Goal: Share content

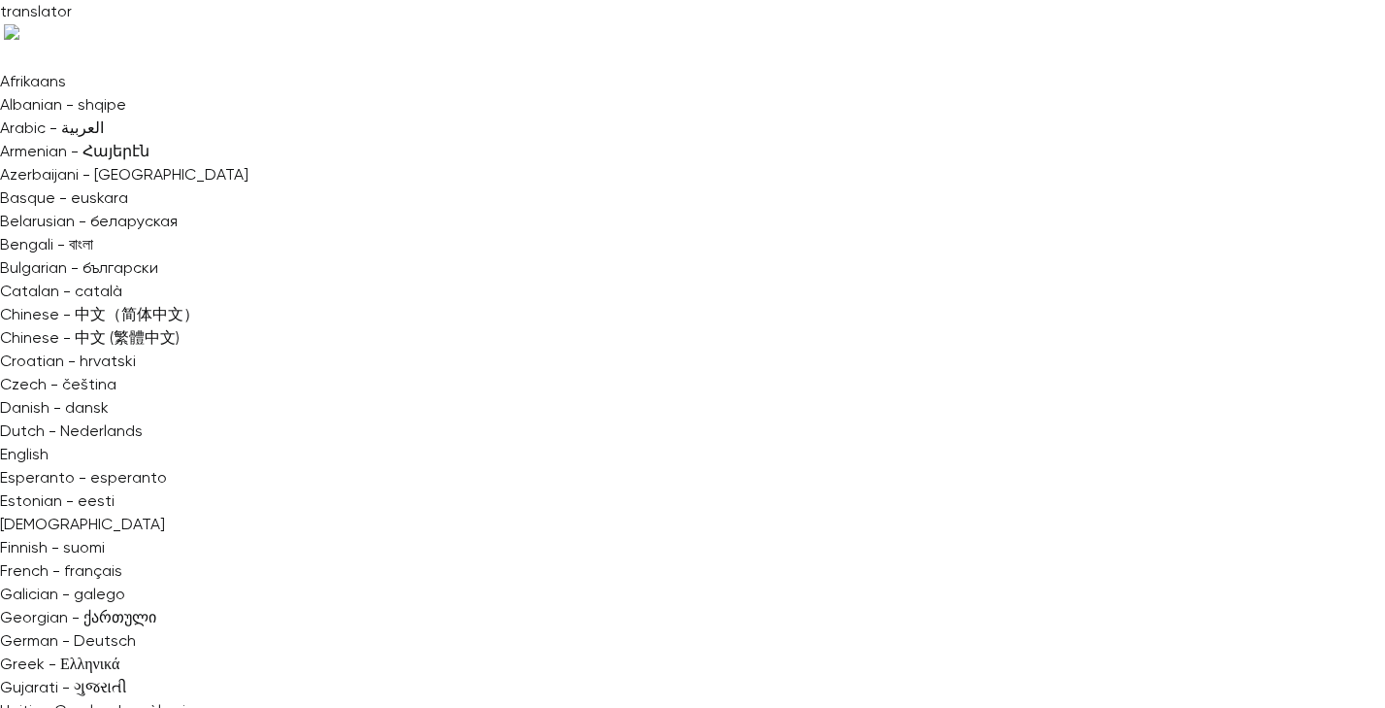
scroll to position [56, 0]
click at [0, 0] on input "Cover image" at bounding box center [0, 0] width 0 height 0
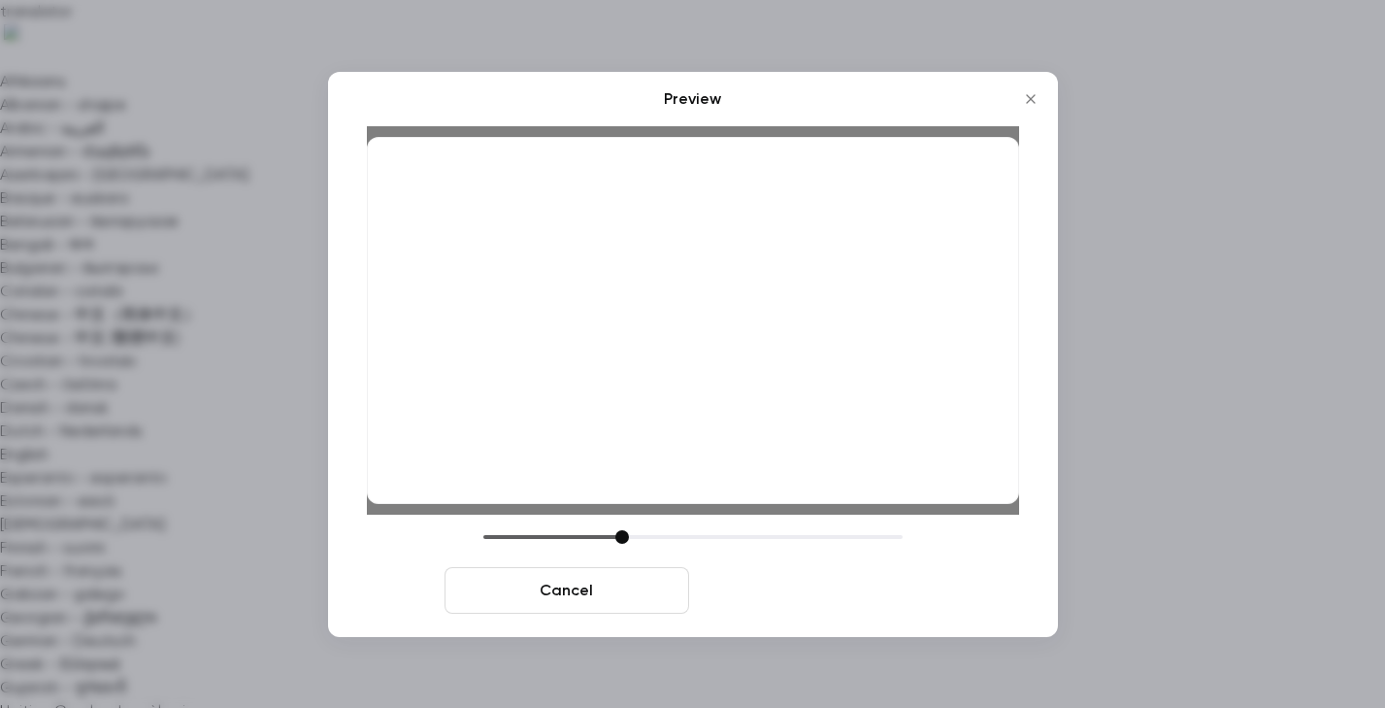
click at [863, 590] on button "Save cover" at bounding box center [819, 590] width 245 height 47
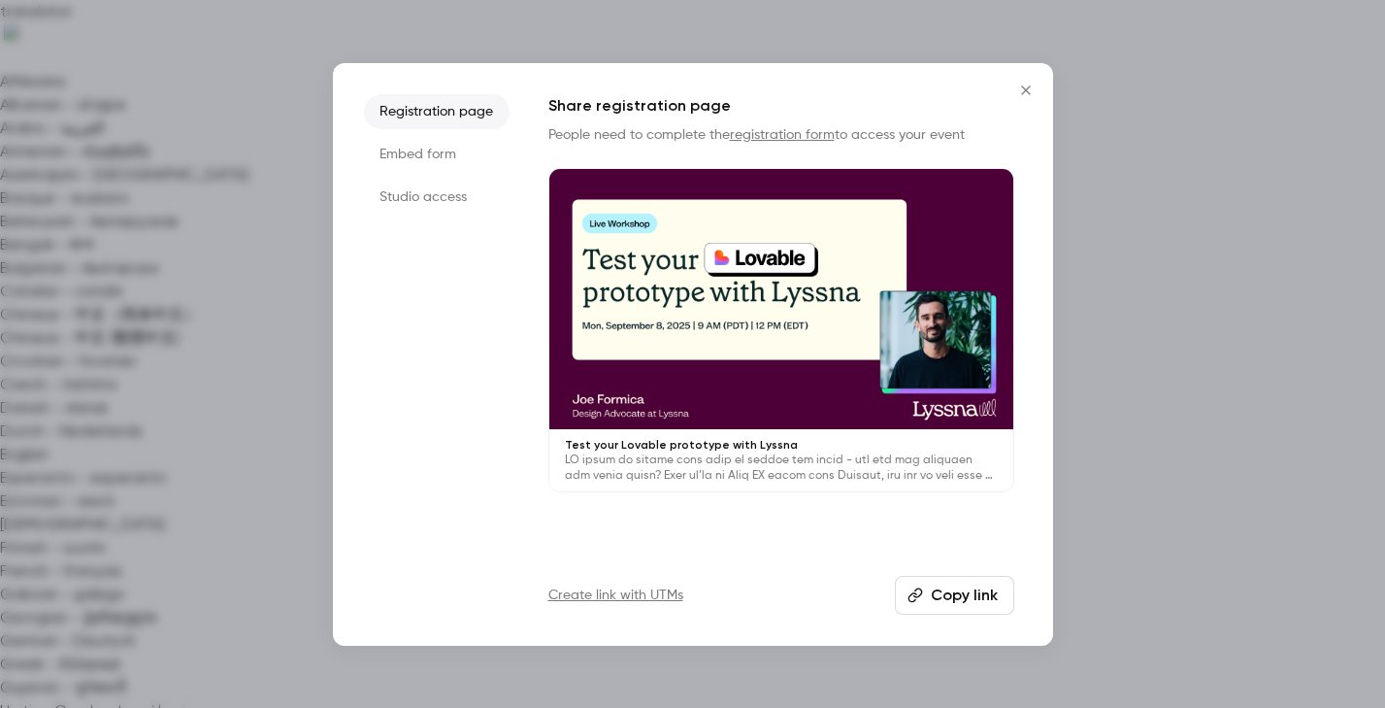
click at [953, 597] on button "Copy link" at bounding box center [954, 595] width 119 height 39
